Goal: Task Accomplishment & Management: Manage account settings

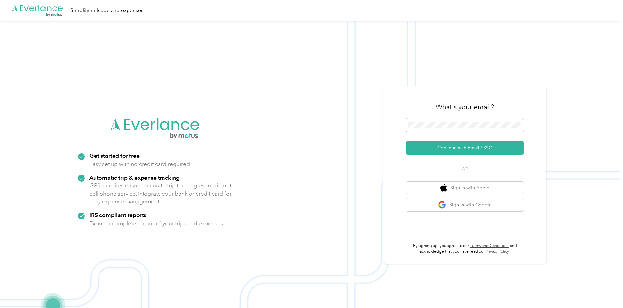
click at [460, 129] on span at bounding box center [464, 125] width 117 height 14
click at [446, 150] on button "Continue with Email / SSO" at bounding box center [464, 148] width 117 height 14
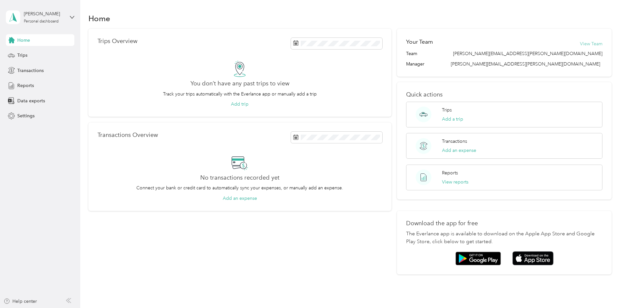
click at [580, 44] on button "View Team" at bounding box center [591, 43] width 23 height 7
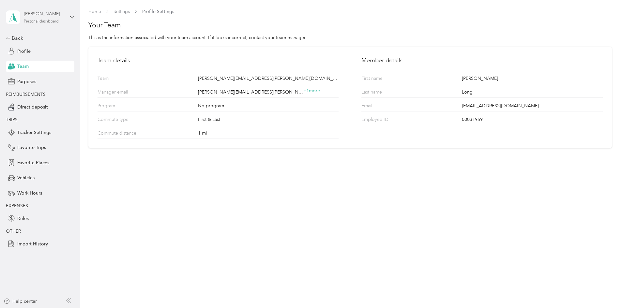
click at [38, 16] on div "[PERSON_NAME]" at bounding box center [44, 13] width 41 height 7
click at [34, 83] on div "Log out" at bounding box center [24, 83] width 25 height 7
